Goal: Find specific page/section: Find specific page/section

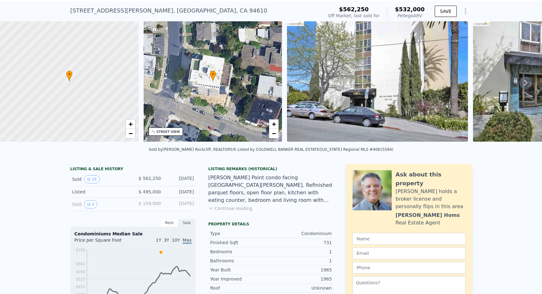
scroll to position [18, 0]
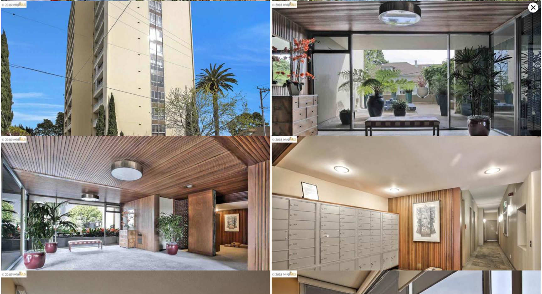
scroll to position [135, 0]
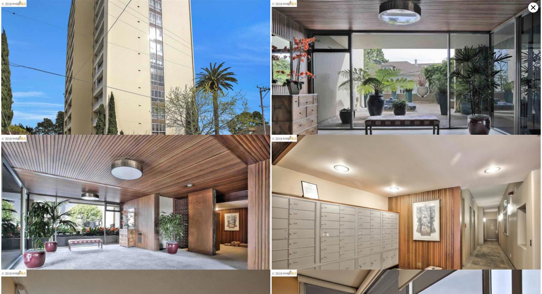
click at [529, 7] on icon at bounding box center [534, 8] width 10 height 10
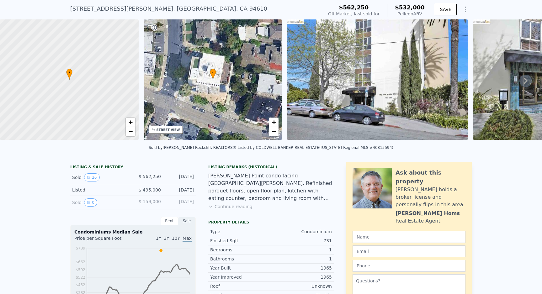
click at [525, 81] on icon at bounding box center [526, 81] width 13 height 13
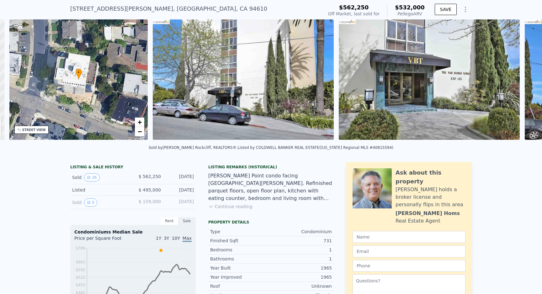
scroll to position [0, 146]
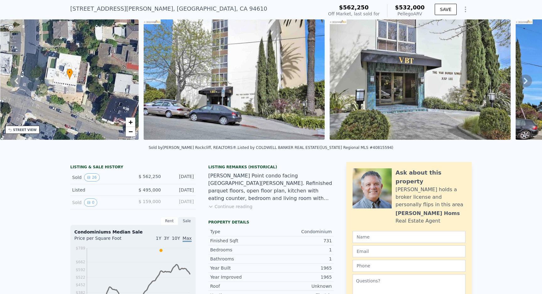
click at [525, 81] on icon at bounding box center [526, 81] width 13 height 13
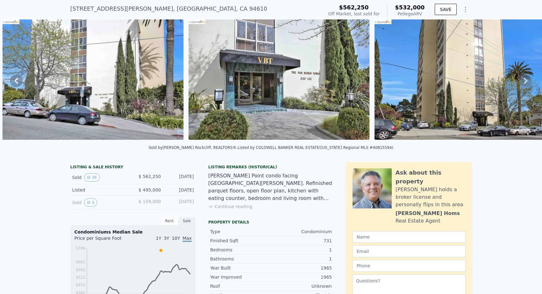
click at [525, 81] on icon at bounding box center [526, 81] width 13 height 13
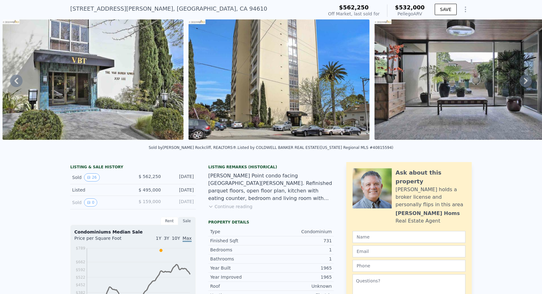
click at [525, 81] on icon at bounding box center [526, 81] width 13 height 13
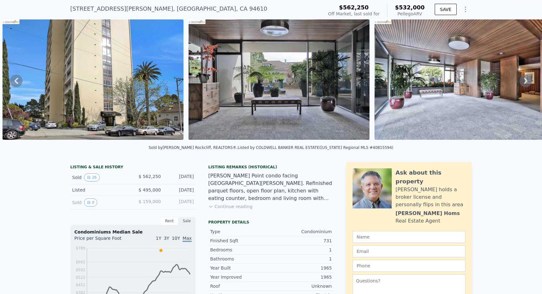
click at [525, 81] on icon at bounding box center [526, 81] width 13 height 13
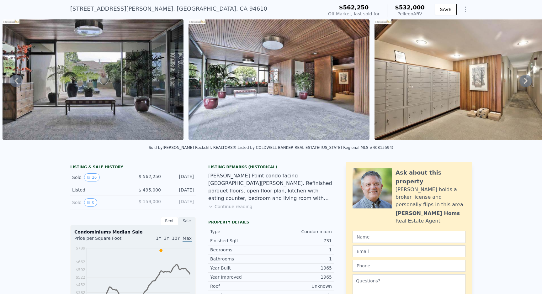
click at [525, 81] on icon at bounding box center [526, 81] width 13 height 13
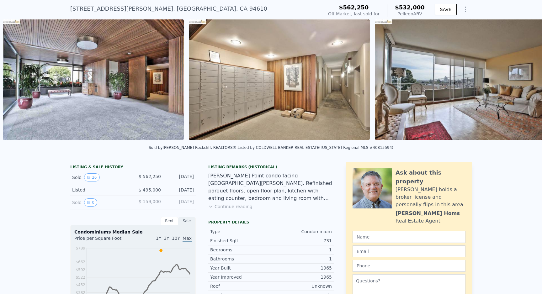
scroll to position [0, 1032]
click at [525, 81] on icon at bounding box center [526, 81] width 13 height 13
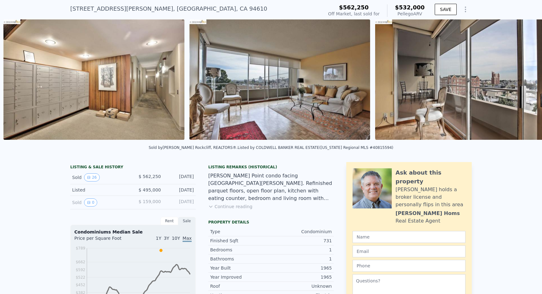
scroll to position [0, 1217]
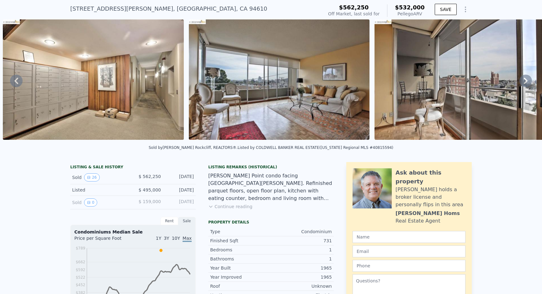
click at [525, 81] on icon at bounding box center [526, 81] width 13 height 13
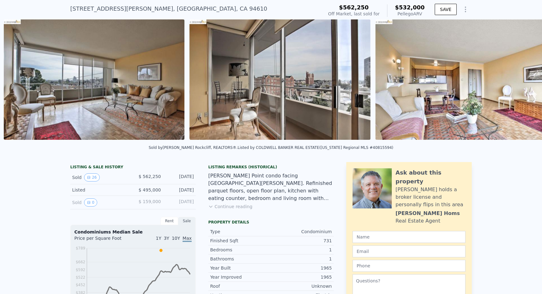
scroll to position [0, 1404]
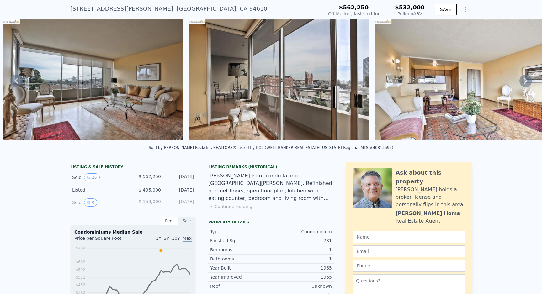
click at [525, 81] on icon at bounding box center [526, 81] width 13 height 13
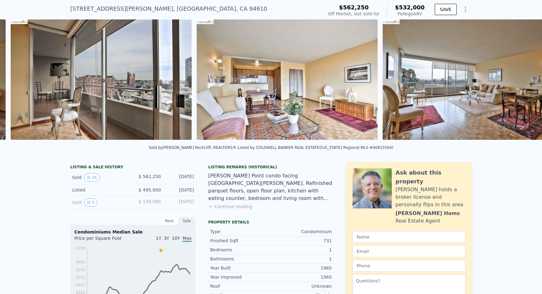
scroll to position [0, 1590]
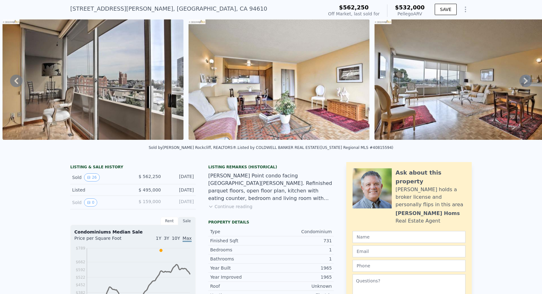
click at [524, 81] on icon at bounding box center [526, 81] width 13 height 13
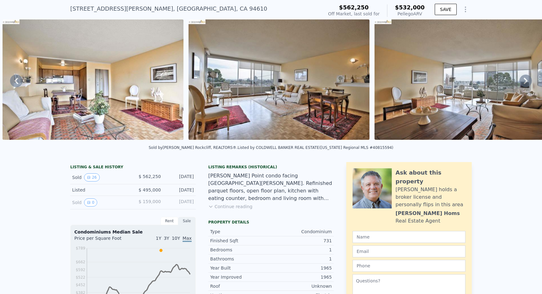
click at [524, 81] on icon at bounding box center [526, 81] width 13 height 13
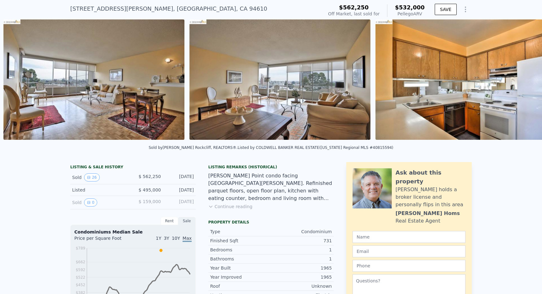
scroll to position [0, 1962]
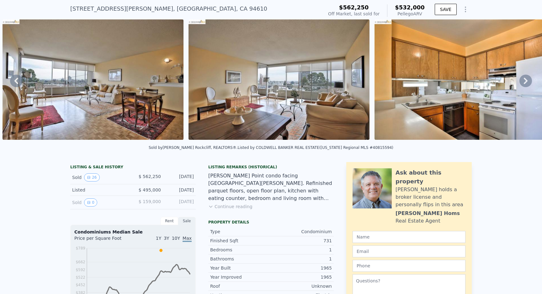
click at [524, 81] on icon at bounding box center [526, 81] width 13 height 13
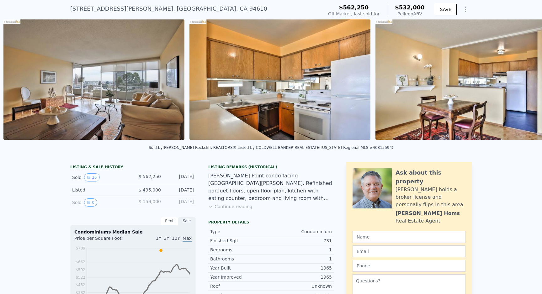
scroll to position [0, 2148]
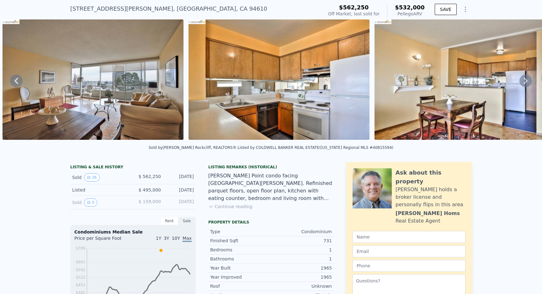
click at [524, 81] on icon at bounding box center [526, 81] width 13 height 13
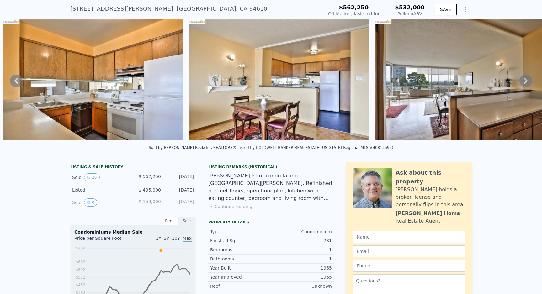
click at [524, 81] on icon at bounding box center [526, 81] width 13 height 13
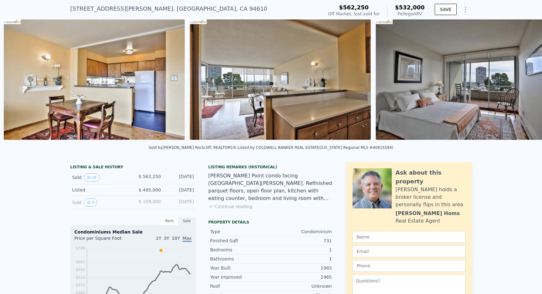
scroll to position [0, 2520]
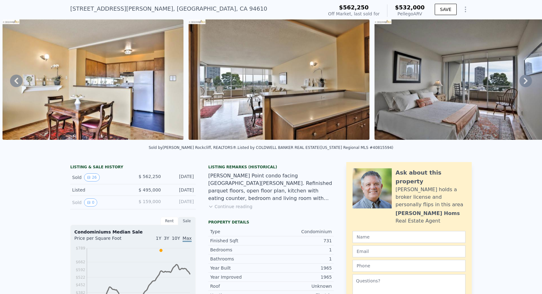
click at [524, 81] on icon at bounding box center [526, 81] width 13 height 13
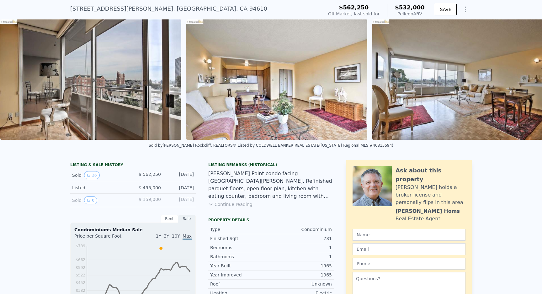
scroll to position [0, 1590]
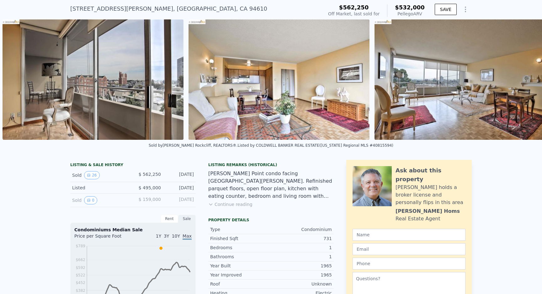
click at [308, 76] on img at bounding box center [279, 79] width 181 height 121
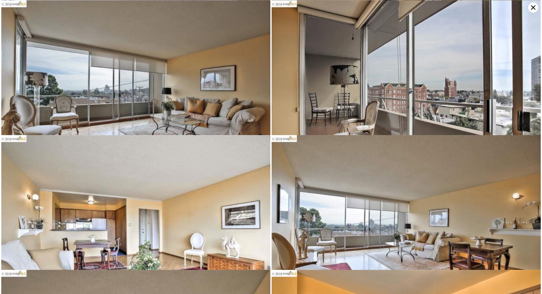
scroll to position [405, 0]
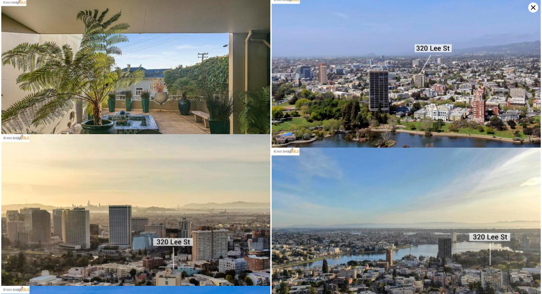
scroll to position [1895, 0]
